Goal: Information Seeking & Learning: Learn about a topic

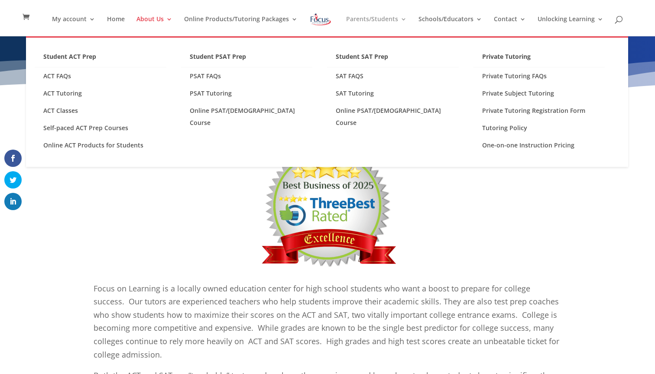
click at [400, 18] on link "Parents/Students" at bounding box center [376, 26] width 61 height 20
click at [530, 93] on link "Private Subject Tutoring" at bounding box center [539, 93] width 132 height 17
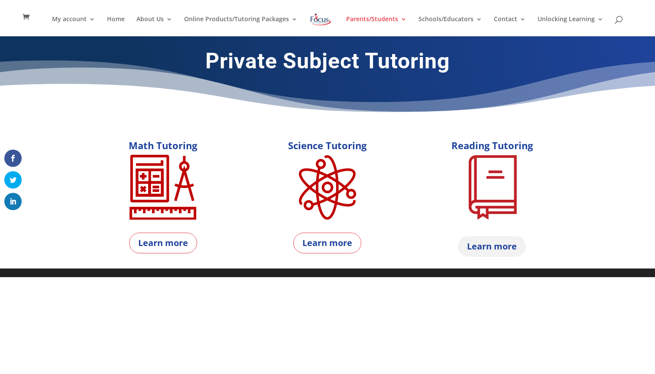
click at [487, 244] on link "Learn more" at bounding box center [492, 246] width 68 height 21
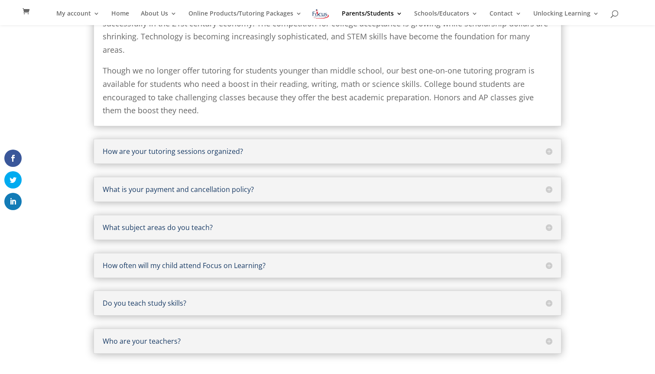
scroll to position [152, 0]
click at [342, 145] on div "How are your tutoring sessions organized? All tutoring sessions are one-on-one …" at bounding box center [328, 150] width 468 height 25
click at [550, 147] on h5 "How are your tutoring sessions organized?" at bounding box center [327, 150] width 449 height 7
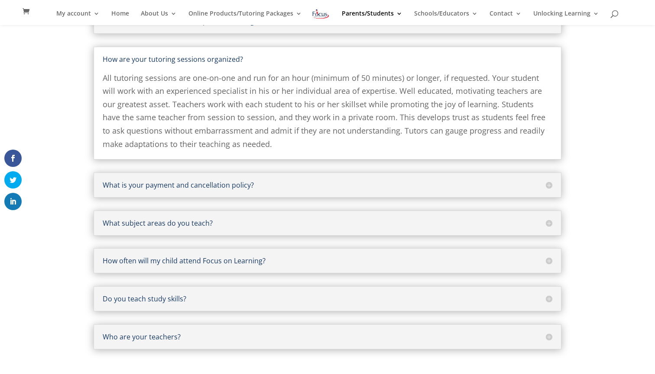
scroll to position [120, 0]
click at [244, 226] on div "What subject areas do you teach? We work with middle & high school students in …" at bounding box center [328, 223] width 468 height 25
click at [546, 221] on h5 "What subject areas do you teach?" at bounding box center [327, 223] width 449 height 7
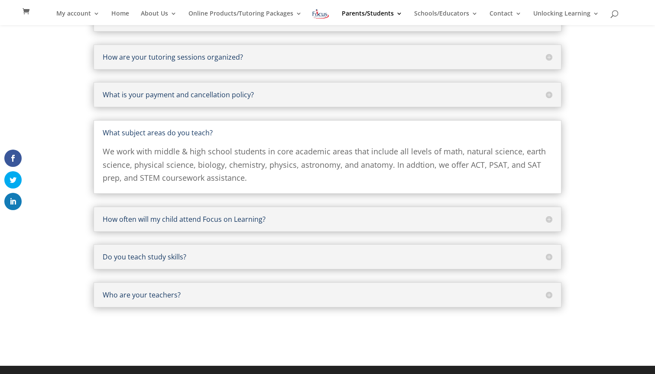
scroll to position [123, 0]
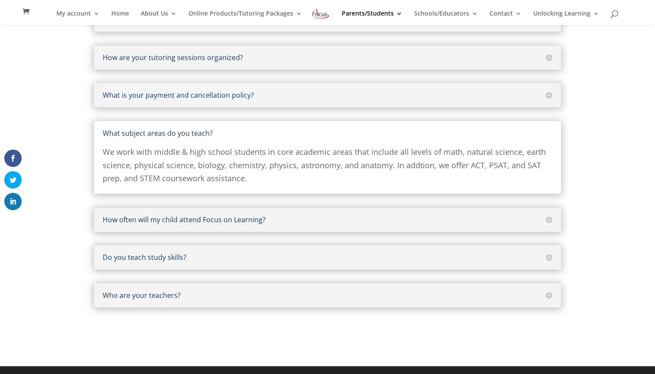
click at [555, 224] on div "How often will my child attend Focus on Learning? The number of hours vary depe…" at bounding box center [328, 219] width 468 height 25
click at [546, 219] on h5 "How often will my child attend Focus on Learning?" at bounding box center [327, 219] width 449 height 7
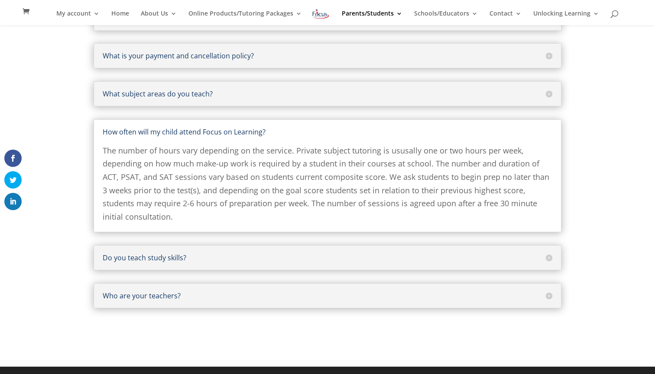
scroll to position [161, 0]
click at [551, 256] on h5 "Do you teach study skills?" at bounding box center [327, 258] width 449 height 7
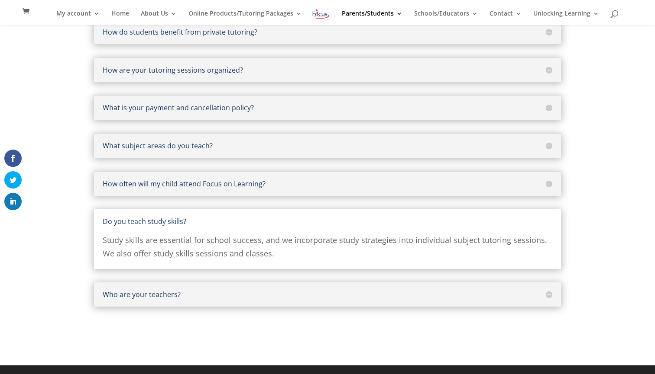
scroll to position [110, 0]
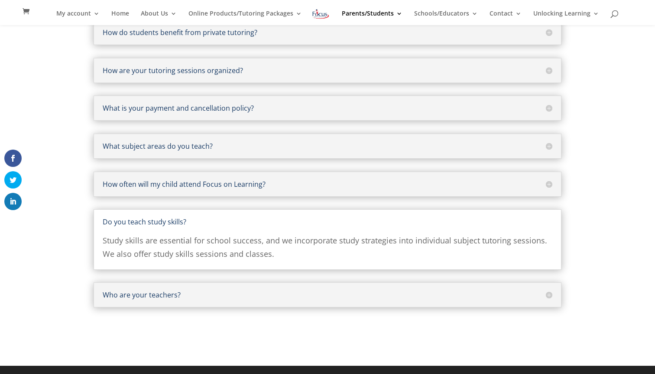
click at [550, 296] on h5 "Who are your teachers?" at bounding box center [327, 295] width 449 height 7
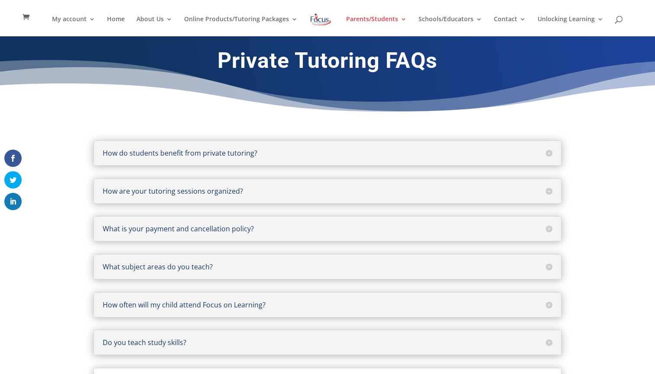
scroll to position [0, 0]
